Goal: Understand process/instructions: Learn how to perform a task or action

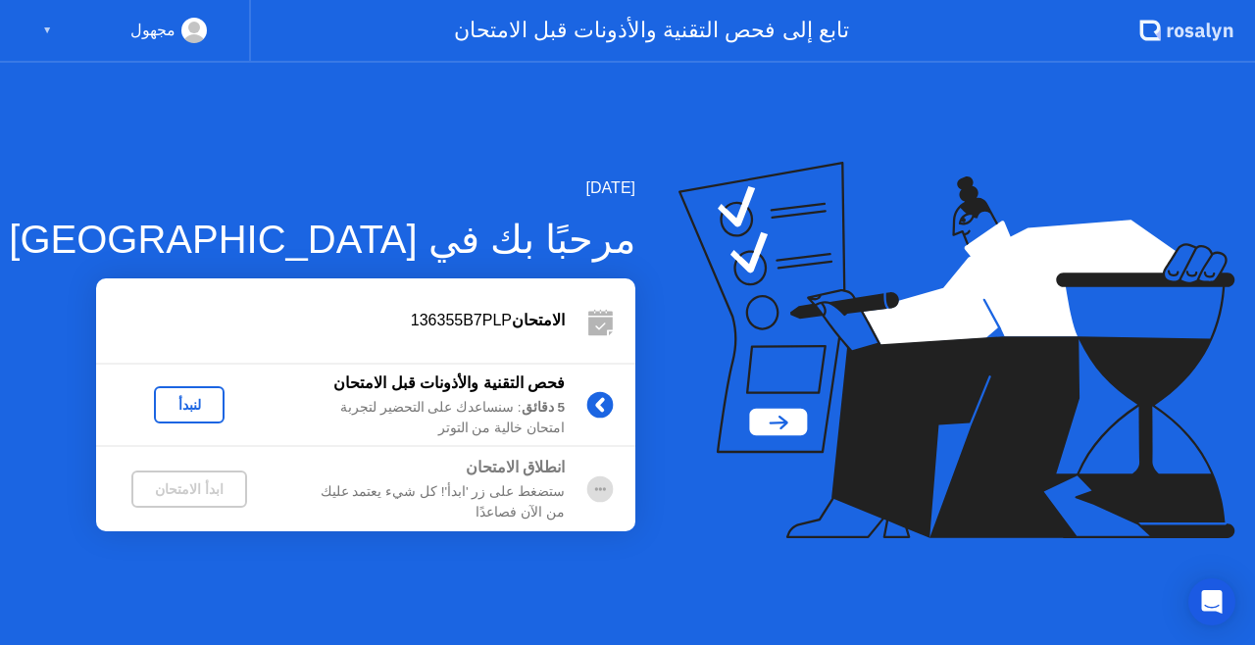
click at [189, 400] on div "لنبدأ" at bounding box center [189, 405] width 55 height 16
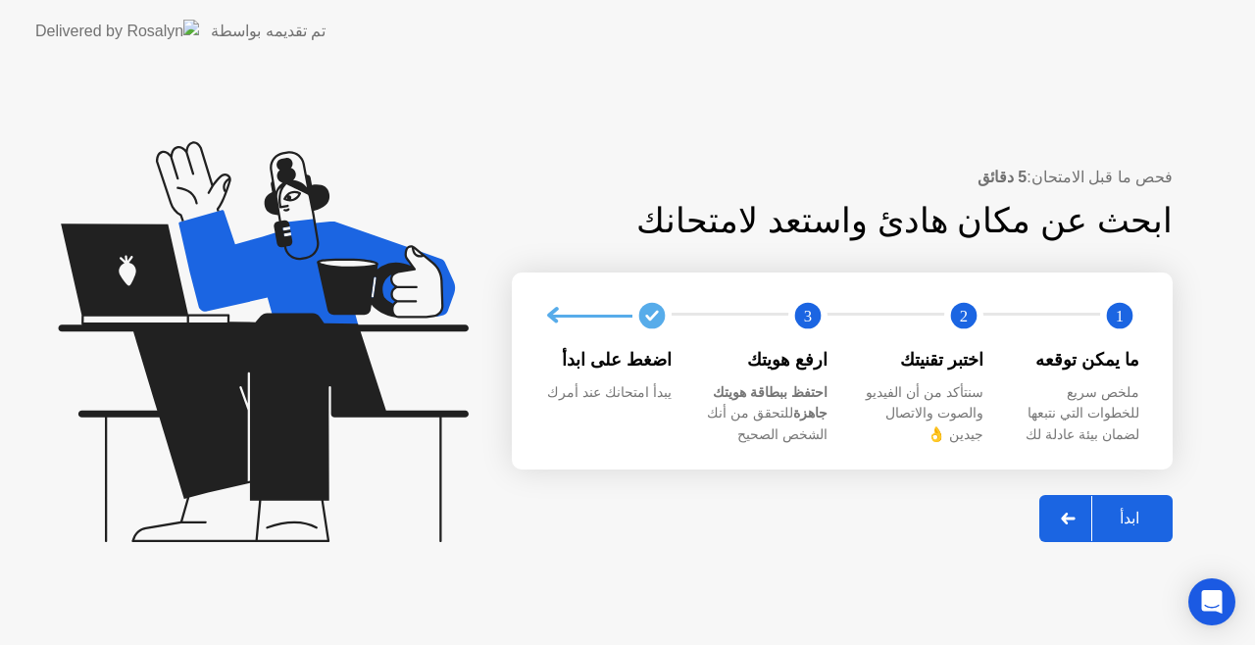
click at [1075, 522] on icon at bounding box center [1068, 519] width 15 height 12
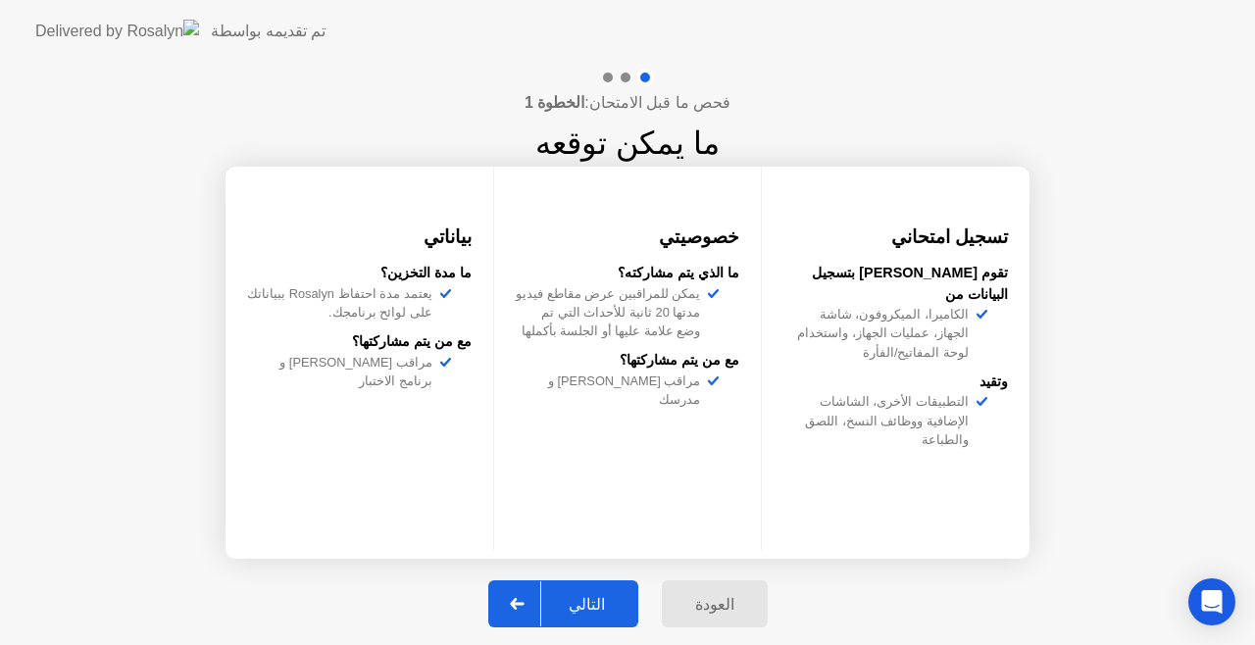
click at [601, 606] on div "التالي" at bounding box center [586, 604] width 91 height 19
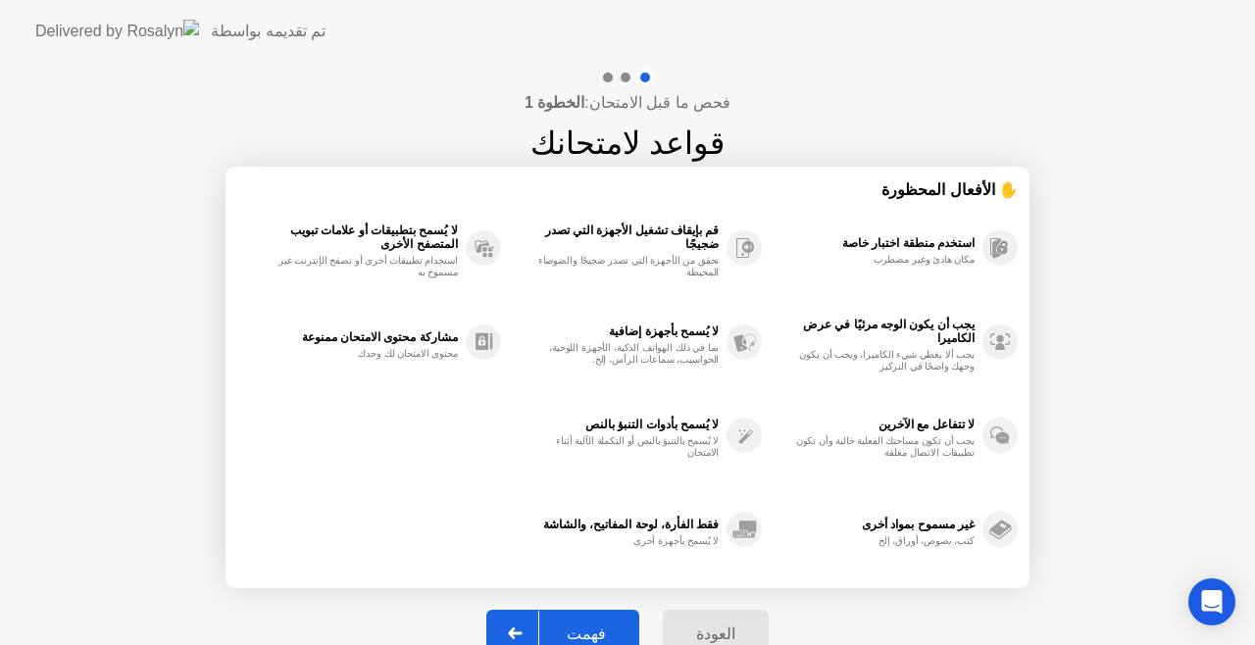
click at [601, 606] on div "العودة فهمت" at bounding box center [627, 633] width 306 height 90
click at [575, 624] on div "فهمت" at bounding box center [586, 633] width 94 height 19
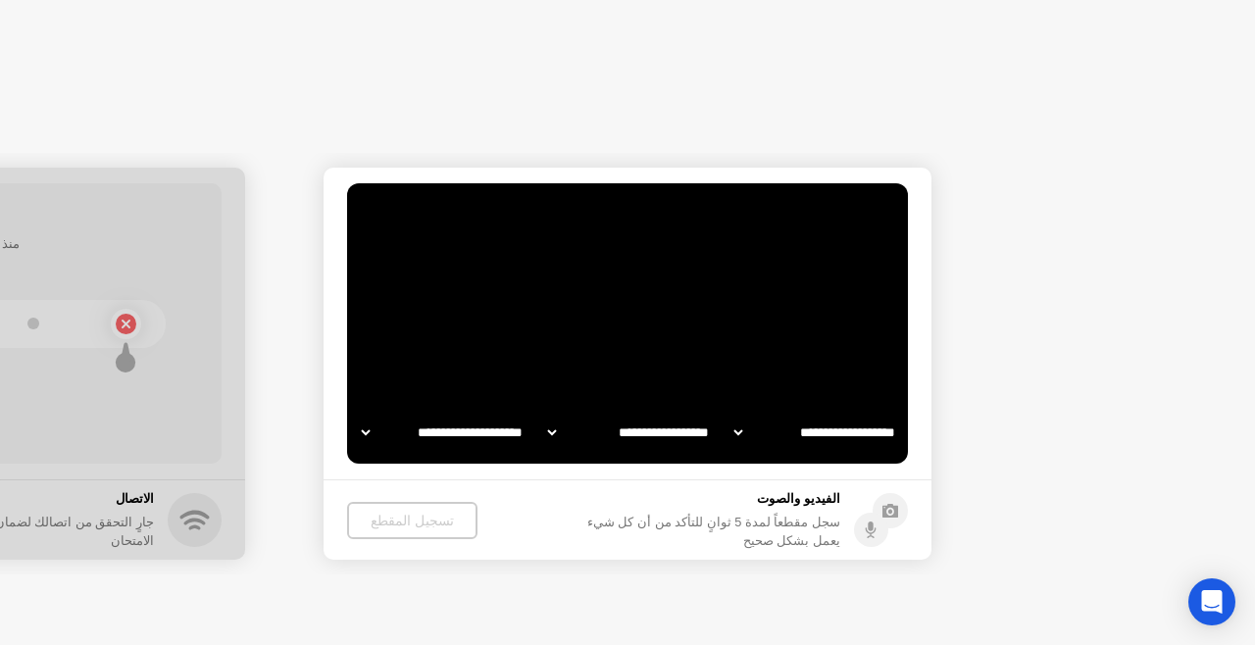
select select "**********"
select select "*******"
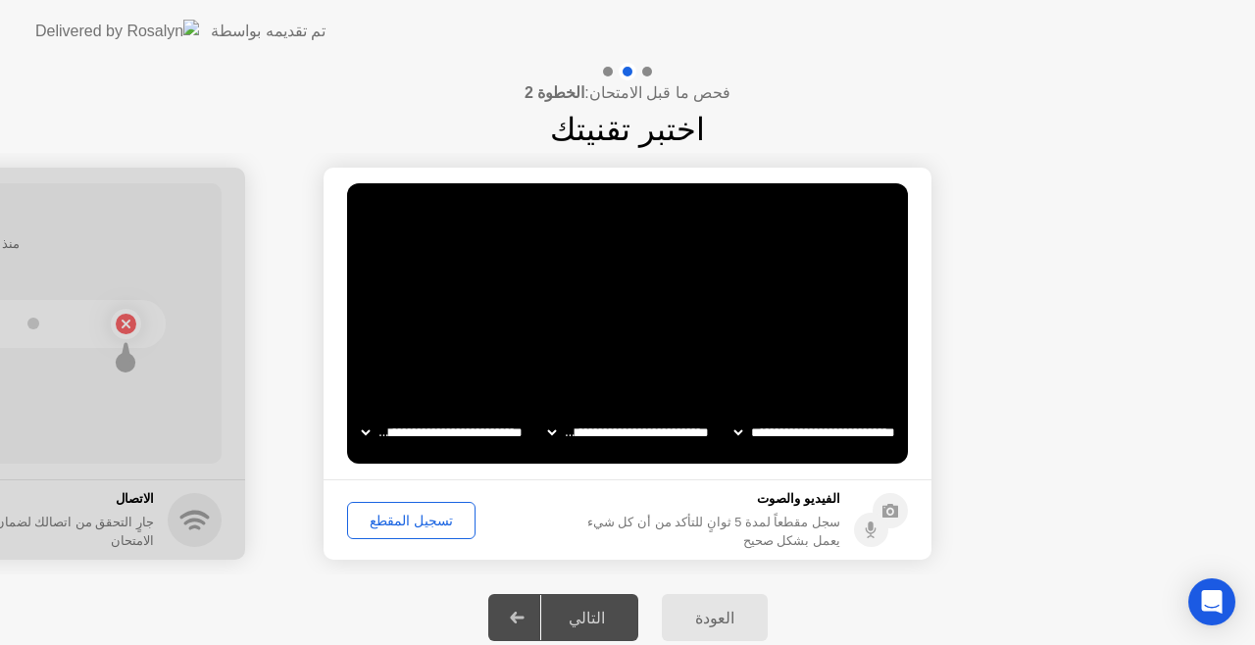
click at [406, 519] on div "تسجيل المقطع" at bounding box center [411, 521] width 115 height 16
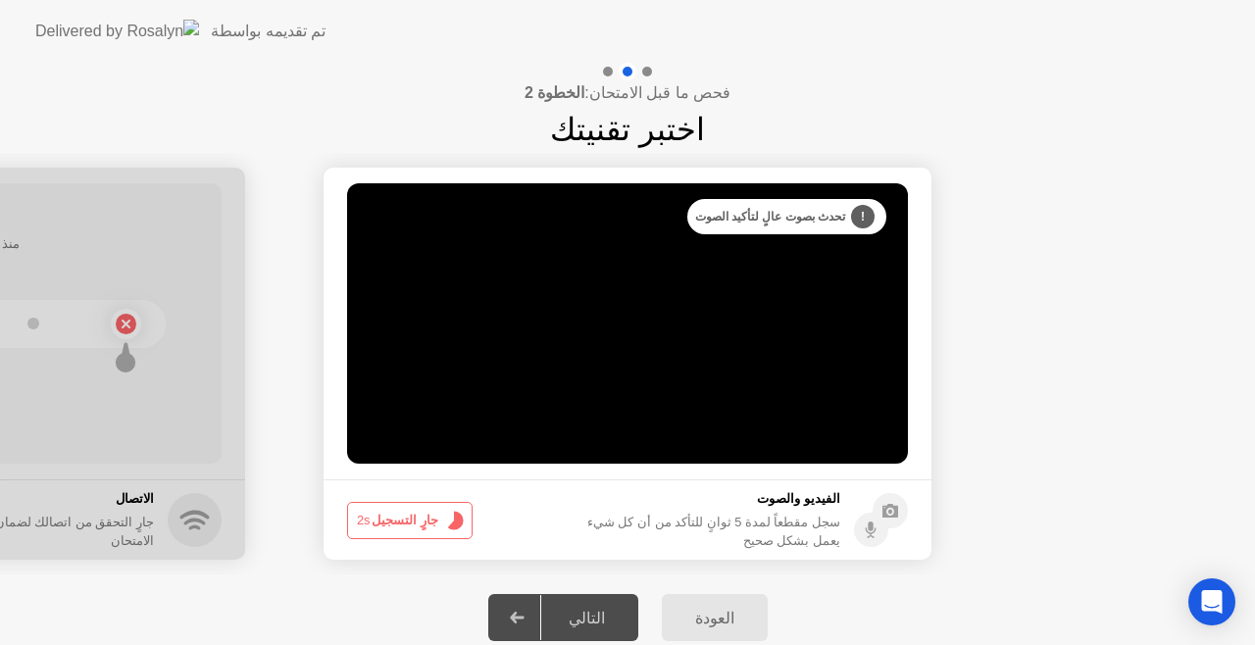
click at [406, 519] on button "جارٍ التسجيل 2s" at bounding box center [409, 520] width 125 height 37
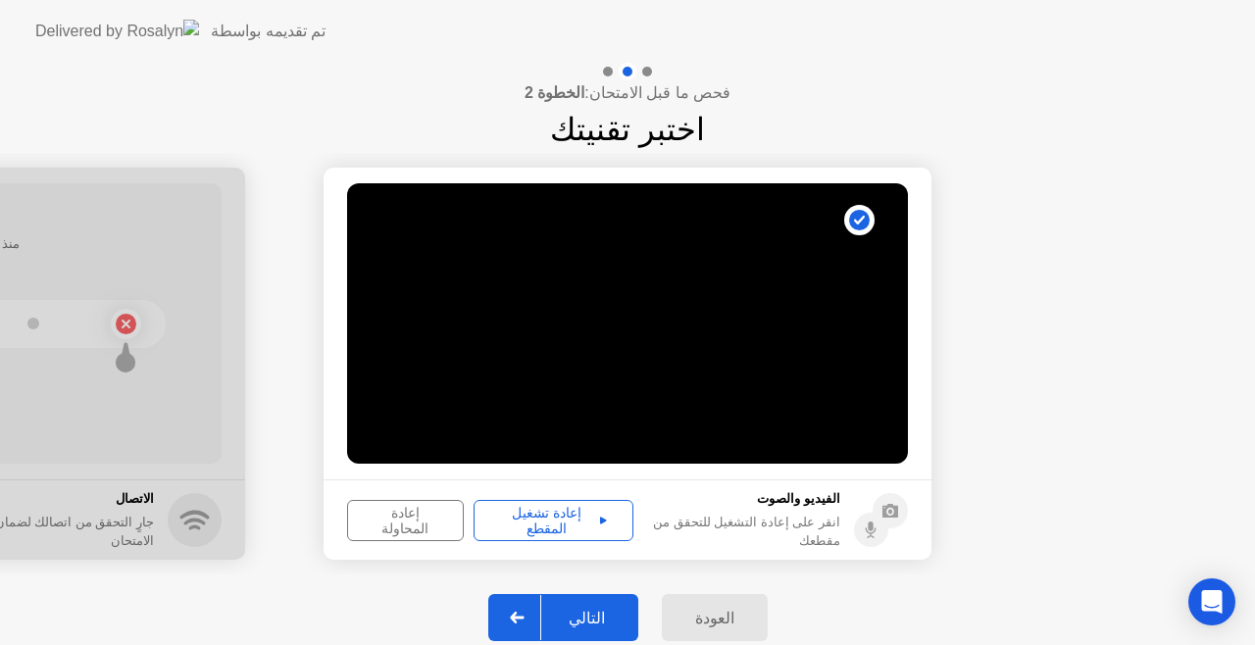
click at [573, 520] on div "إعادة تشغيل المقطع" at bounding box center [553, 520] width 146 height 31
click at [523, 617] on icon at bounding box center [517, 618] width 14 height 12
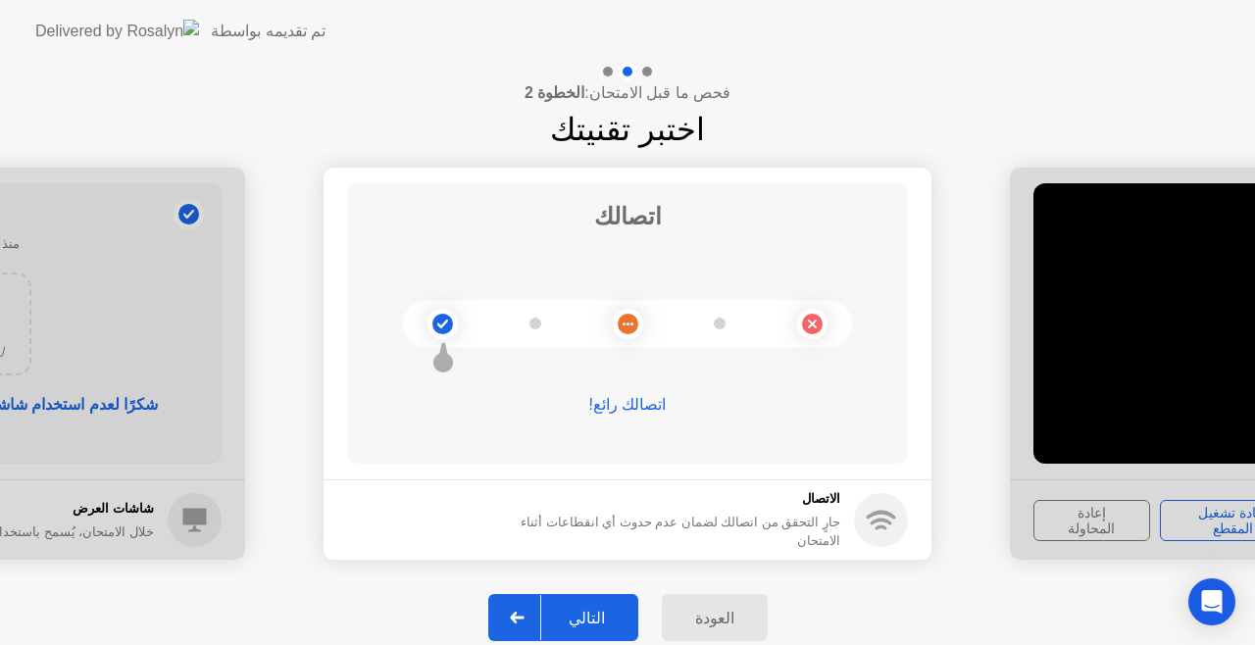
click at [523, 617] on icon at bounding box center [517, 618] width 14 height 12
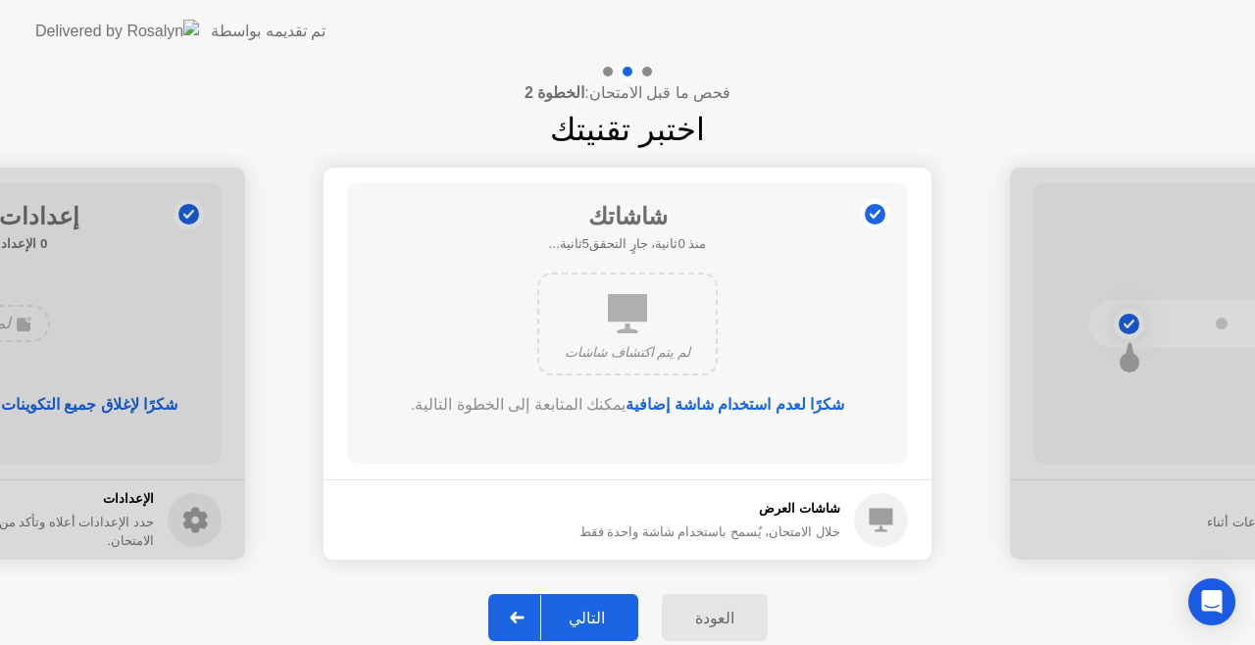
click at [523, 617] on icon at bounding box center [517, 618] width 14 height 12
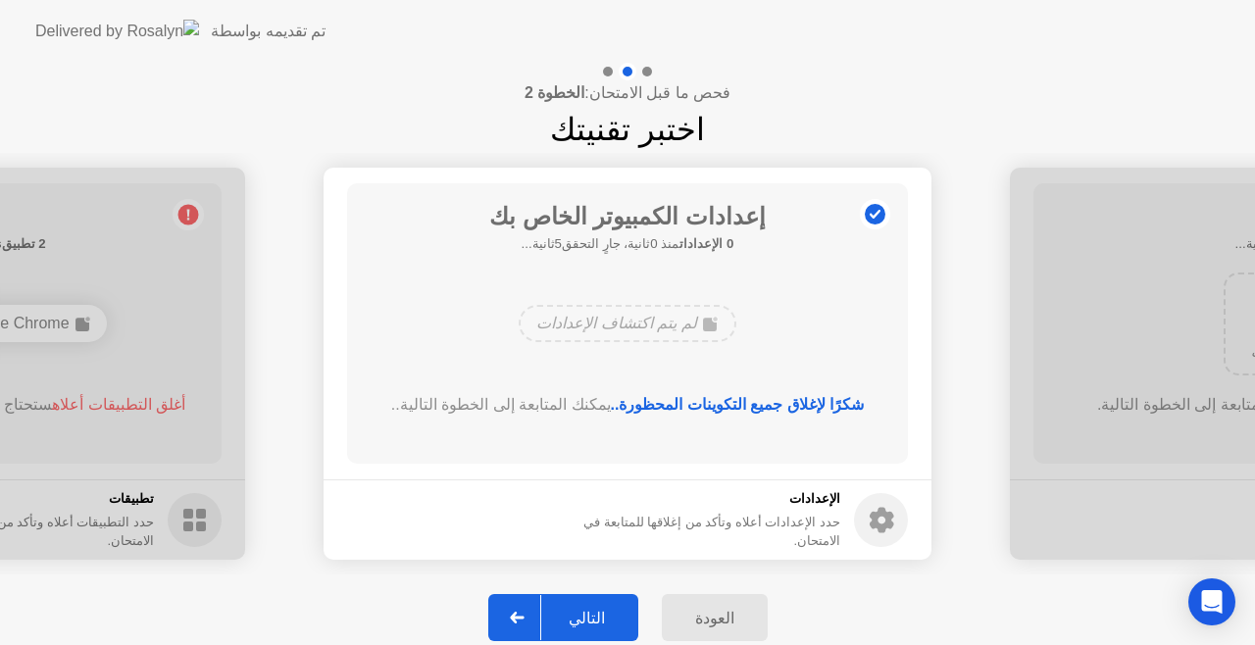
click at [523, 617] on icon at bounding box center [517, 618] width 14 height 12
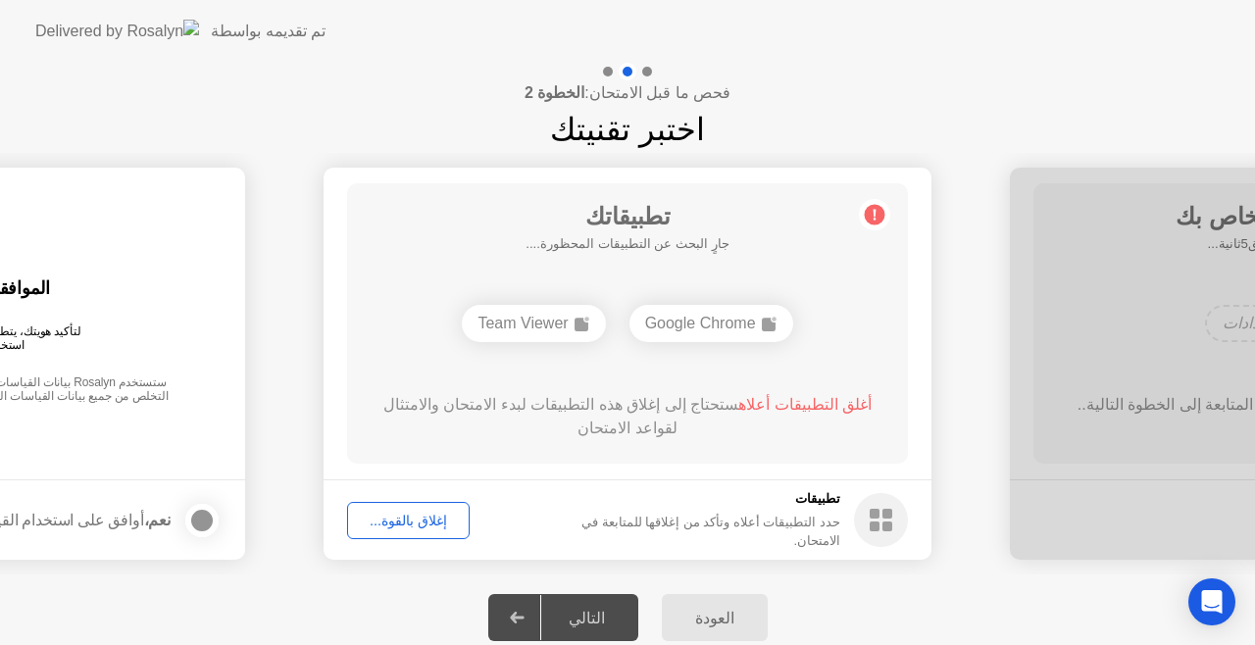
click at [396, 516] on div "إغلاق بالقوة..." at bounding box center [408, 521] width 109 height 16
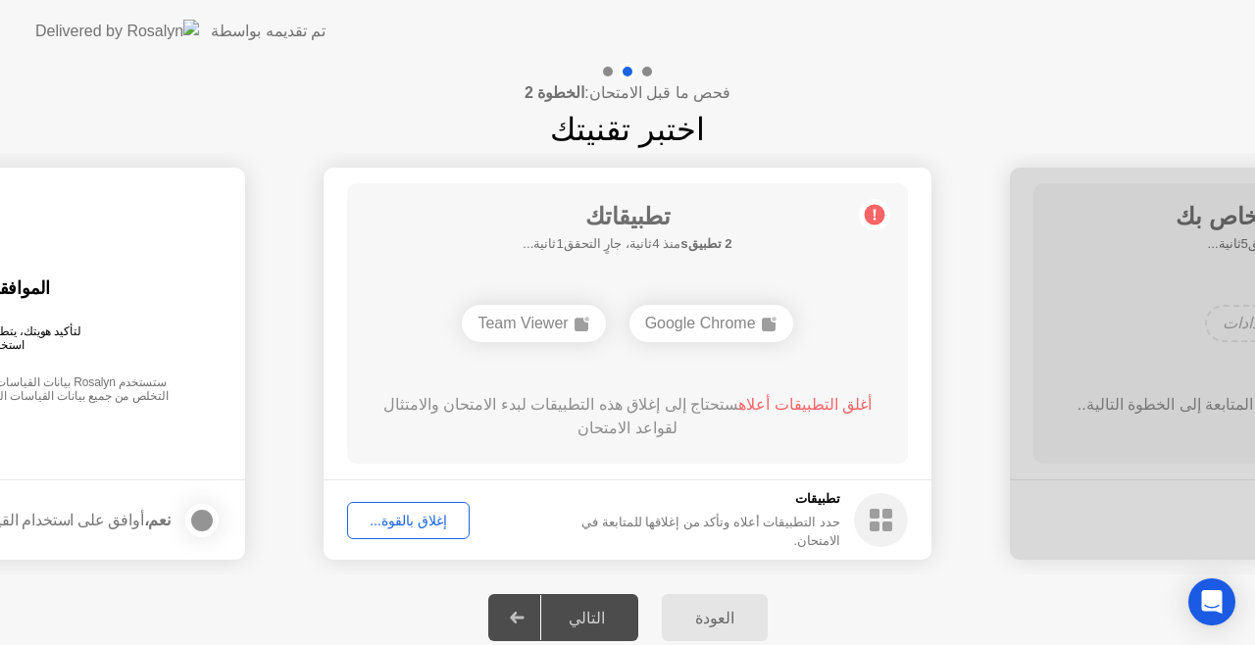
click at [423, 520] on div "إغلاق بالقوة..." at bounding box center [408, 521] width 109 height 16
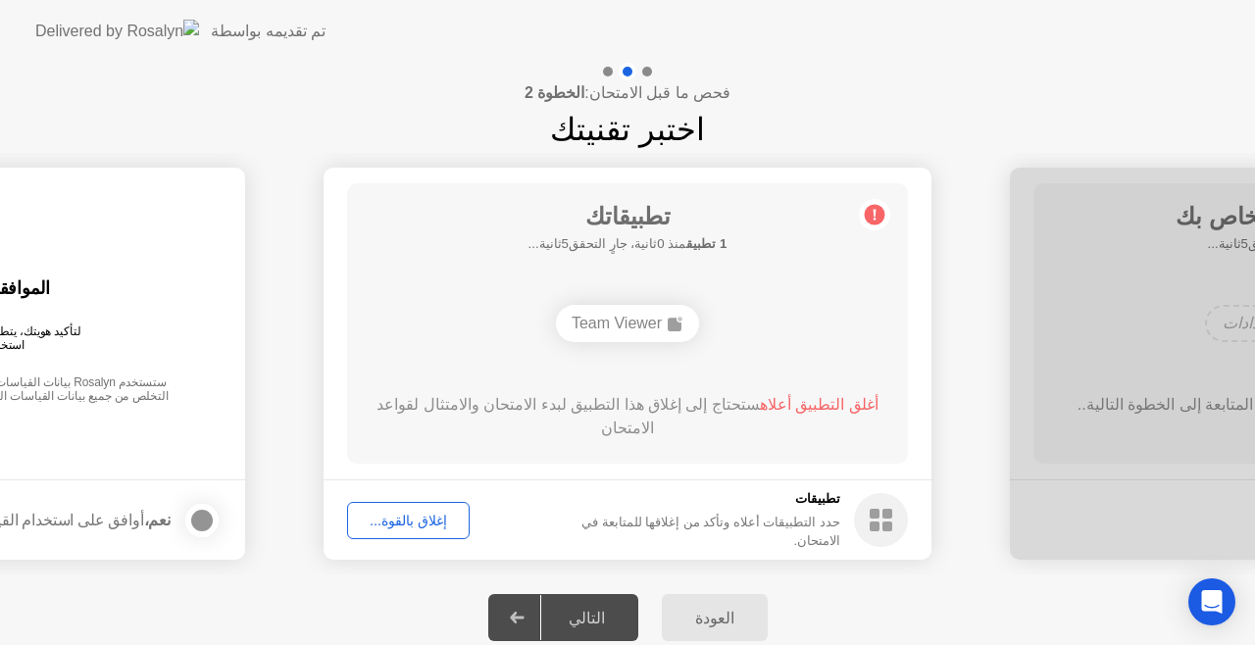
click at [407, 522] on div "إغلاق بالقوة..." at bounding box center [408, 521] width 109 height 16
